Goal: Task Accomplishment & Management: Manage account settings

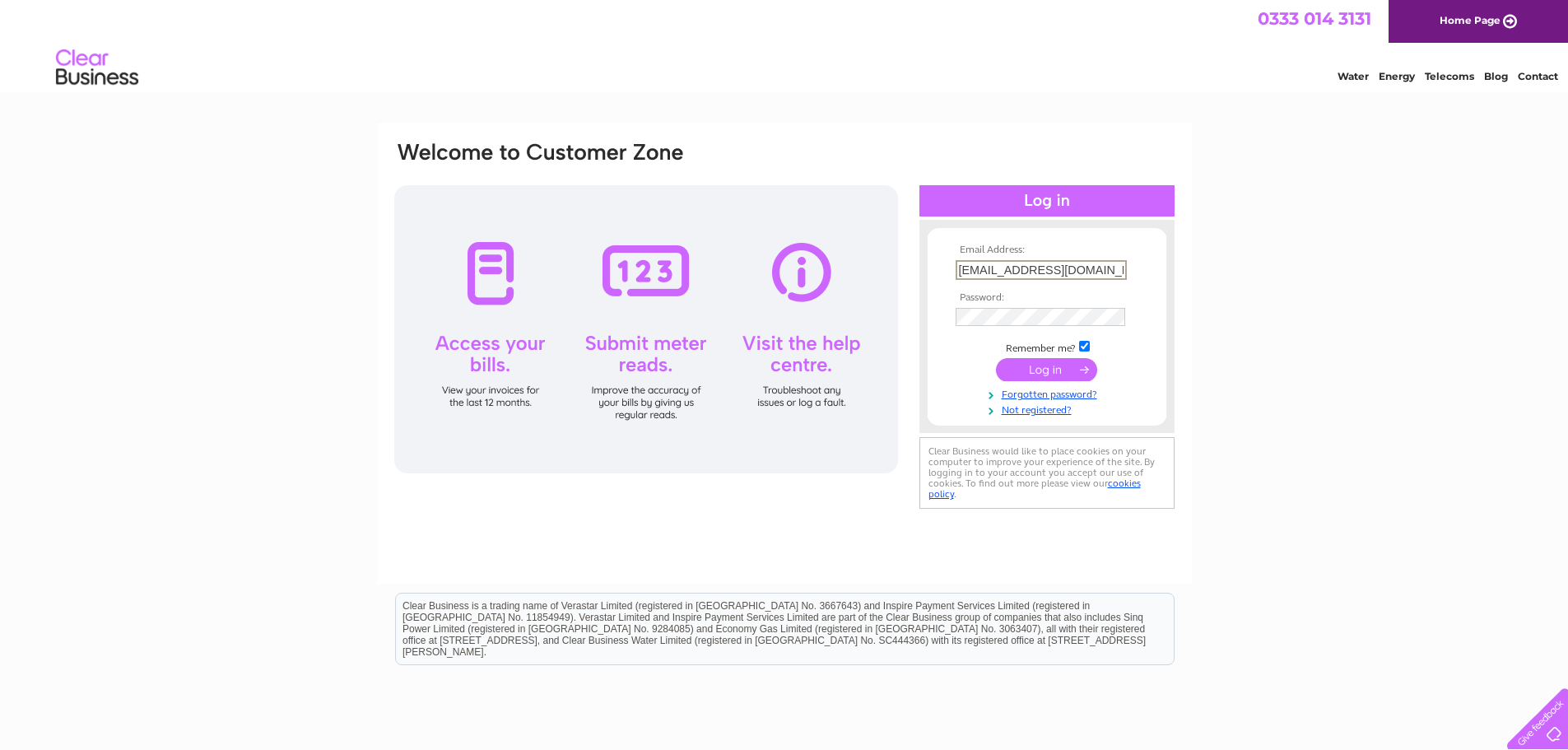
drag, startPoint x: 1098, startPoint y: 265, endPoint x: 805, endPoint y: 265, distance: 293.0
click at [805, 265] on div "Email Address: [EMAIL_ADDRESS][DOMAIN_NAME] Password:" at bounding box center [784, 326] width 784 height 373
type input "[EMAIL_ADDRESS][DOMAIN_NAME]"
click at [1038, 372] on input "submit" at bounding box center [1046, 368] width 101 height 23
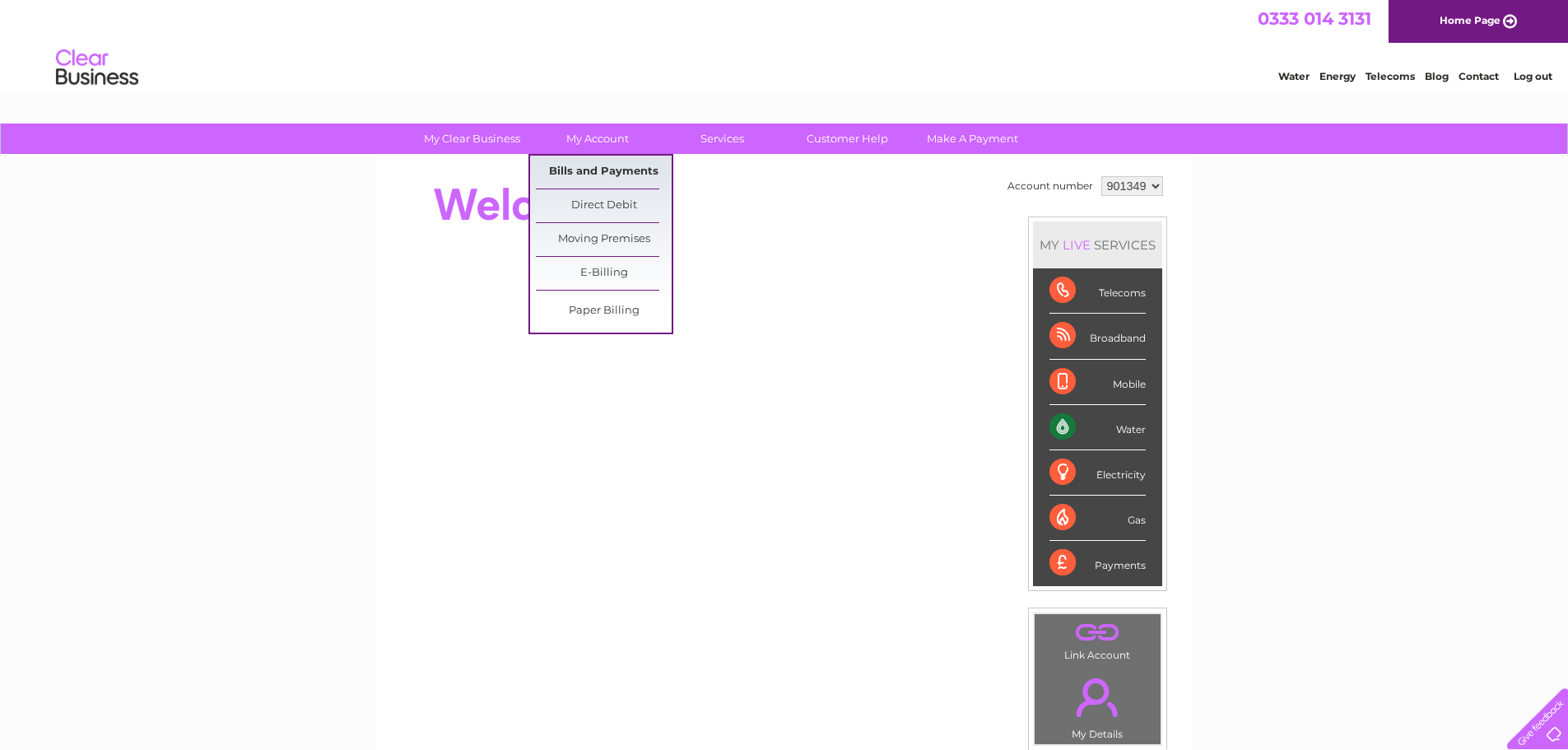
click at [628, 171] on link "Bills and Payments" at bounding box center [603, 172] width 136 height 33
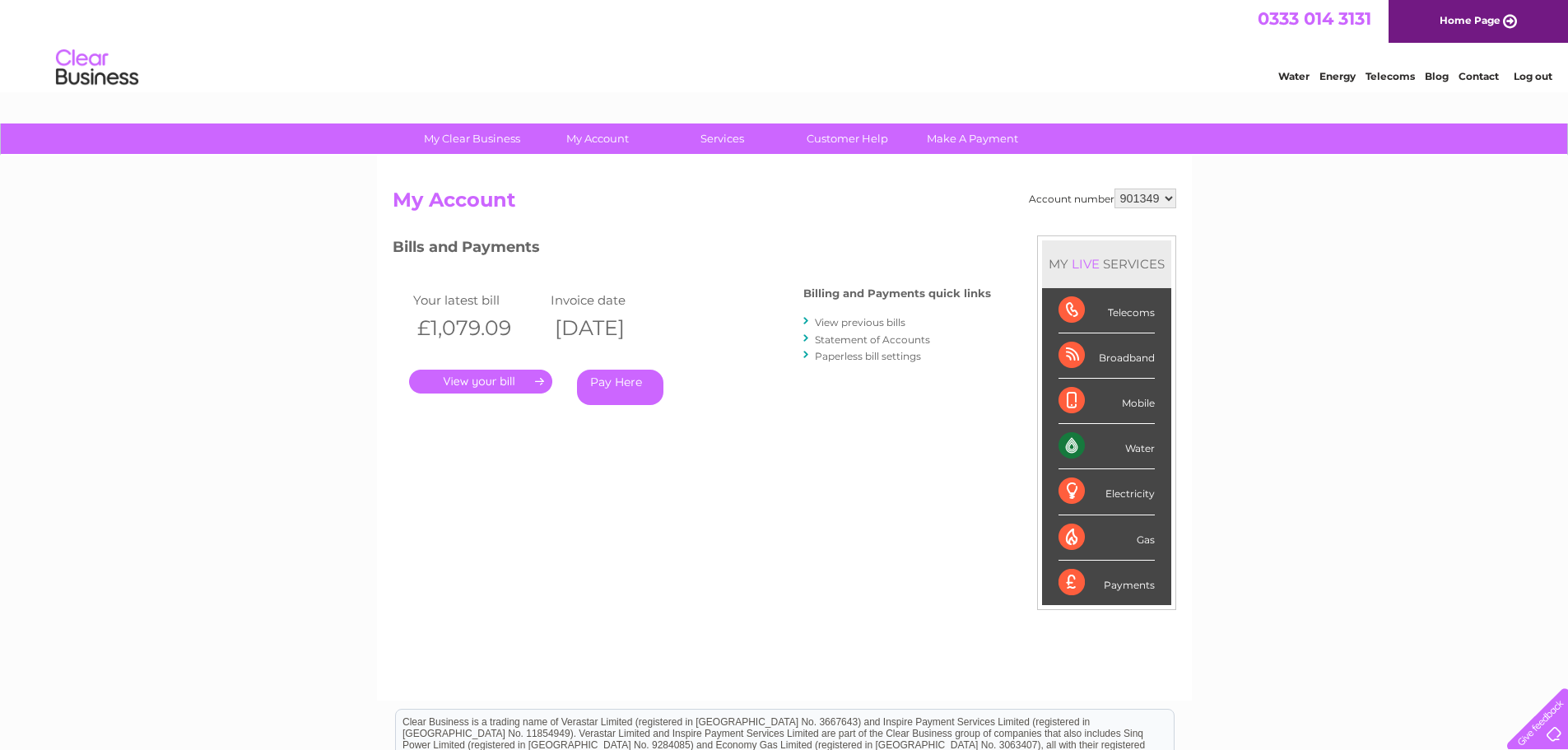
click at [495, 387] on link "." at bounding box center [480, 381] width 143 height 24
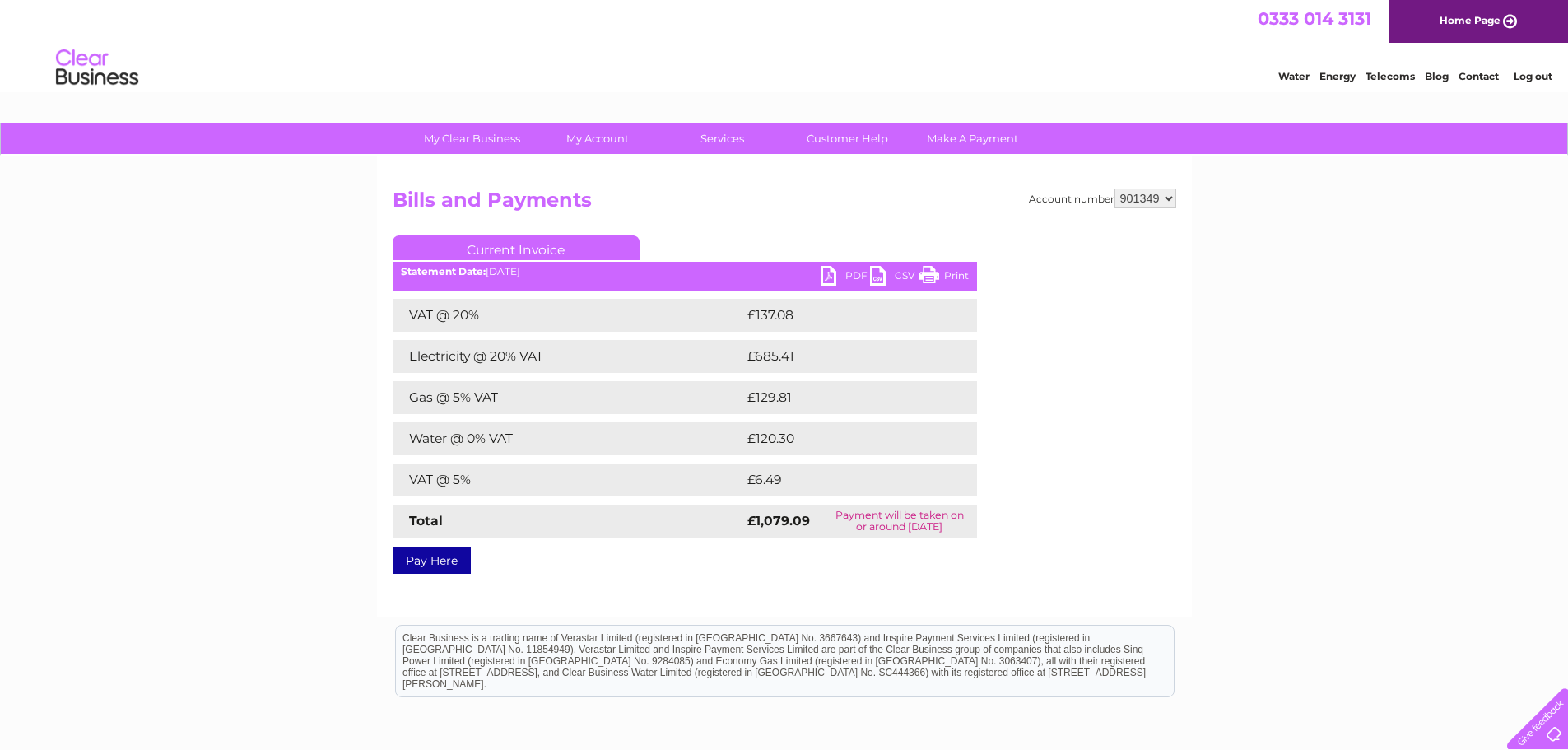
click at [855, 272] on link "PDF" at bounding box center [846, 278] width 50 height 24
